Goal: Task Accomplishment & Management: Manage account settings

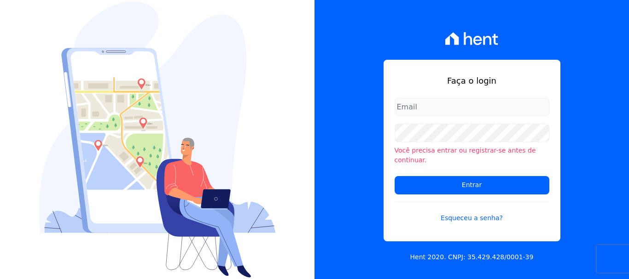
type input "[EMAIL_ADDRESS][DOMAIN_NAME]"
click at [524, 110] on input "[EMAIL_ADDRESS][DOMAIN_NAME]" at bounding box center [471, 107] width 155 height 18
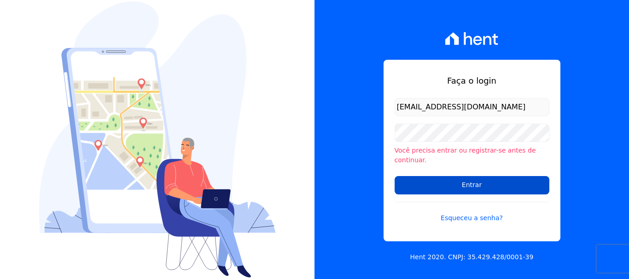
click at [484, 182] on input "Entrar" at bounding box center [471, 185] width 155 height 18
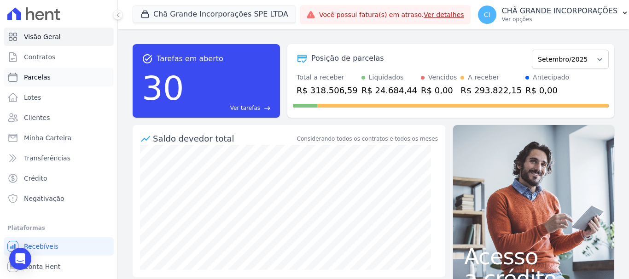
click at [54, 76] on link "Parcelas" at bounding box center [59, 77] width 110 height 18
select select
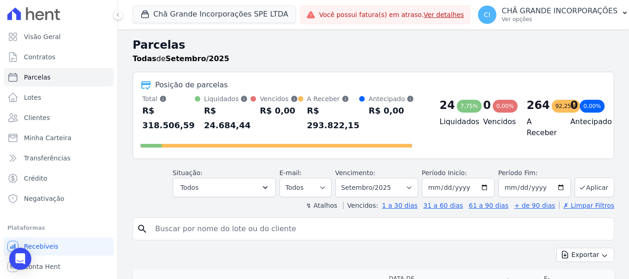
click at [275, 229] on input "search" at bounding box center [380, 229] width 460 height 18
type input "[PERSON_NAME]"
select select
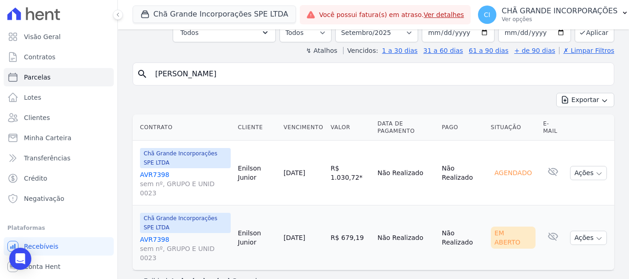
scroll to position [63, 0]
click at [142, 234] on link "AVR7398 sem nº, GRUPO E UNID 0023" at bounding box center [185, 248] width 91 height 28
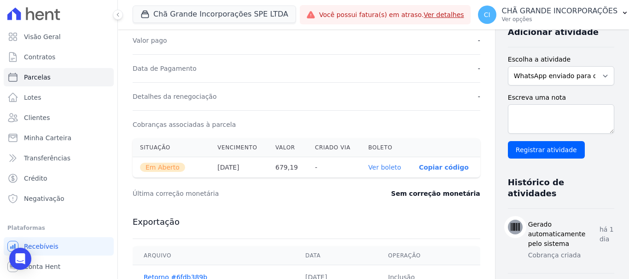
scroll to position [230, 0]
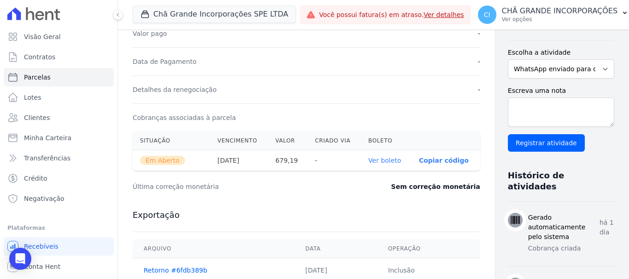
click at [368, 162] on link "Ver boleto" at bounding box center [384, 160] width 33 height 7
